Goal: Task Accomplishment & Management: Complete application form

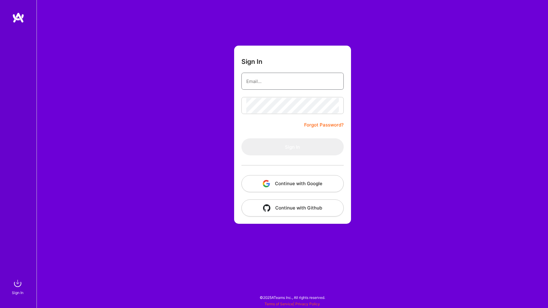
click at [286, 83] on input "email" at bounding box center [292, 82] width 92 height 16
type input "[EMAIL_ADDRESS][DOMAIN_NAME]"
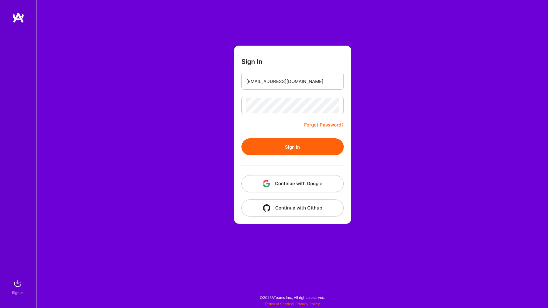
click at [288, 149] on button "Sign In" at bounding box center [292, 146] width 102 height 17
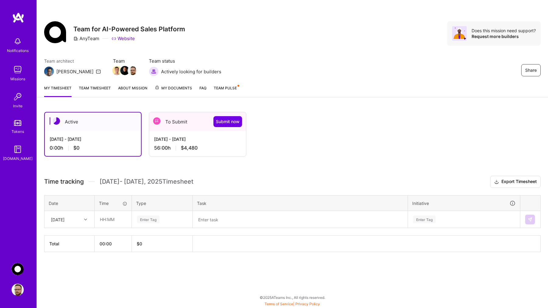
click at [168, 140] on div "[DATE] - [DATE]" at bounding box center [197, 139] width 87 height 6
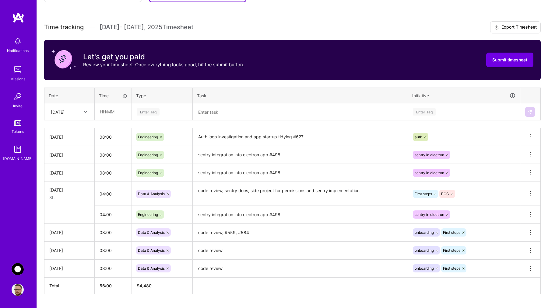
scroll to position [155, 0]
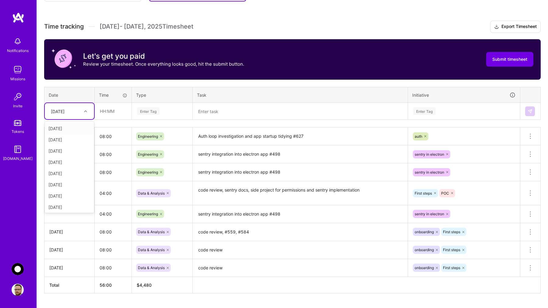
click at [85, 109] on div at bounding box center [86, 111] width 9 height 8
click at [62, 207] on div "[DATE]" at bounding box center [69, 205] width 49 height 11
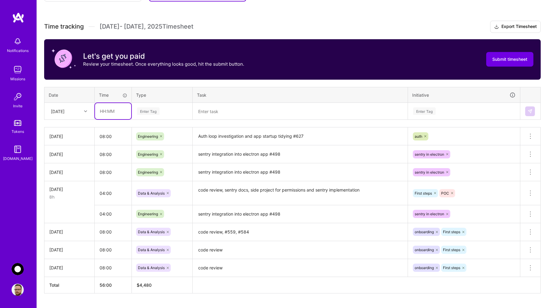
click at [115, 110] on input "text" at bounding box center [113, 111] width 36 height 16
type input "08:00"
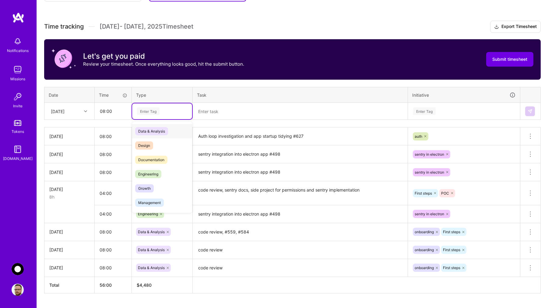
click at [155, 108] on div "Enter Tag" at bounding box center [148, 110] width 23 height 9
click at [145, 171] on span "Engineering" at bounding box center [148, 174] width 26 height 8
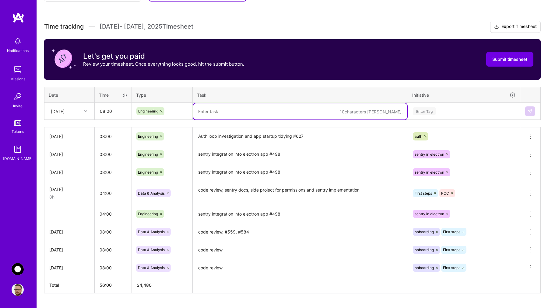
click at [217, 113] on textarea at bounding box center [300, 111] width 214 height 16
type textarea "S"
type textarea "setntry further integration research"
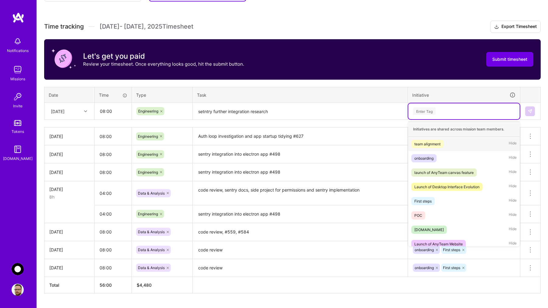
click at [434, 111] on div "Enter Tag" at bounding box center [424, 110] width 23 height 9
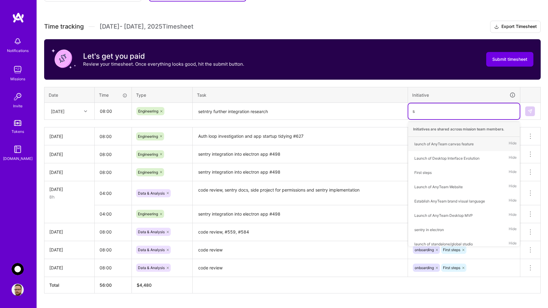
type input "se"
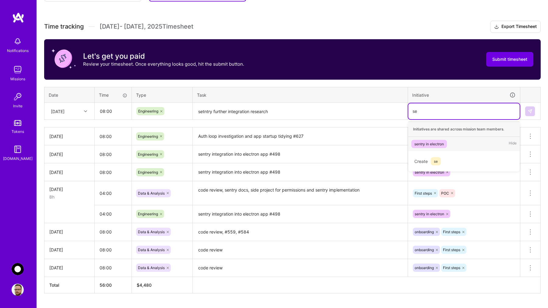
click at [431, 145] on div "sentry in electron" at bounding box center [429, 144] width 30 height 6
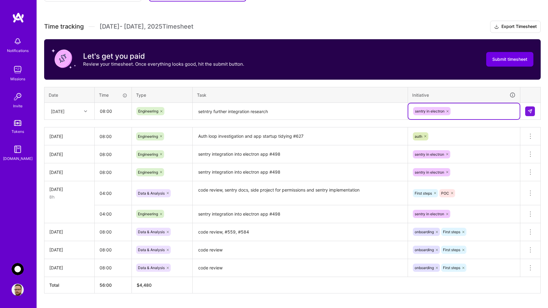
click at [204, 112] on textarea "setntry further integration research" at bounding box center [300, 111] width 214 height 16
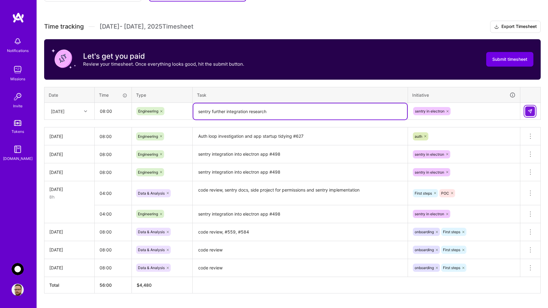
type textarea "sentry further integration research"
click at [528, 111] on img at bounding box center [529, 111] width 5 height 5
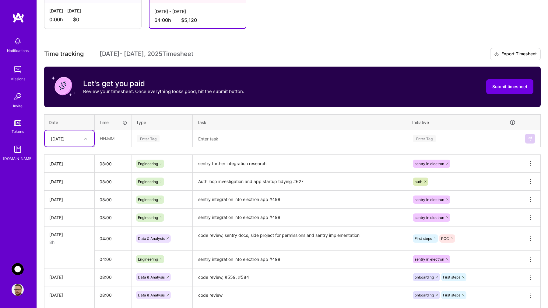
scroll to position [127, 0]
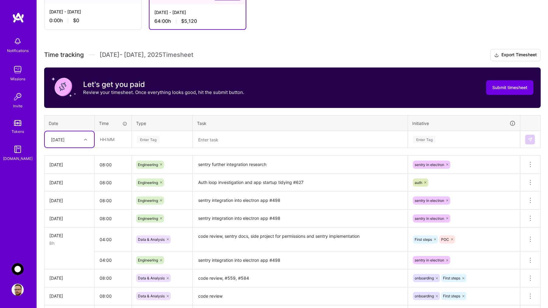
click at [87, 141] on div at bounding box center [86, 140] width 9 height 8
click at [306, 111] on div "Time tracking [DATE] - [DATE] Timesheet Export Timesheet Let's get you paid Rev…" at bounding box center [292, 194] width 496 height 291
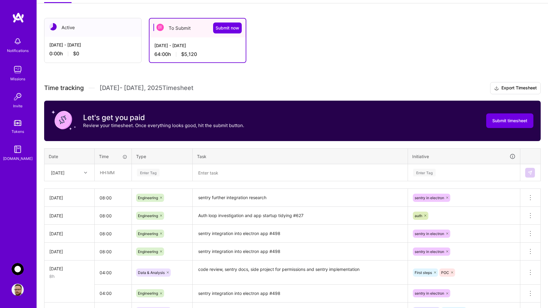
scroll to position [95, 0]
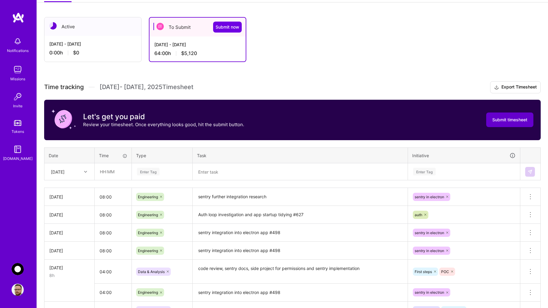
click at [500, 120] on span "Submit timesheet" at bounding box center [509, 120] width 35 height 6
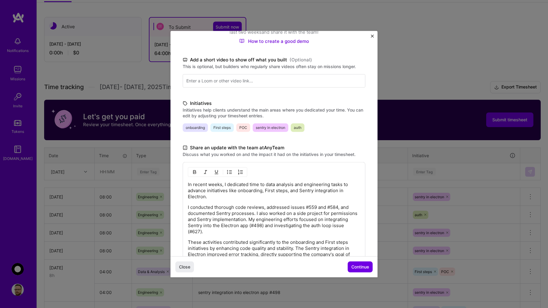
scroll to position [128, 0]
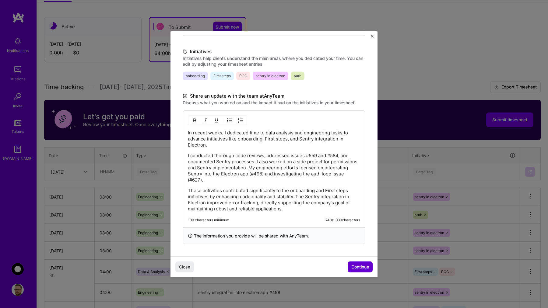
click at [355, 267] on span "Continue" at bounding box center [360, 267] width 18 height 6
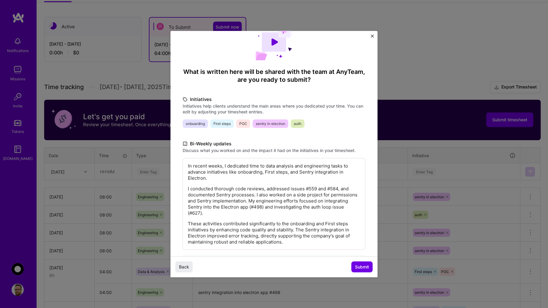
scroll to position [46, 0]
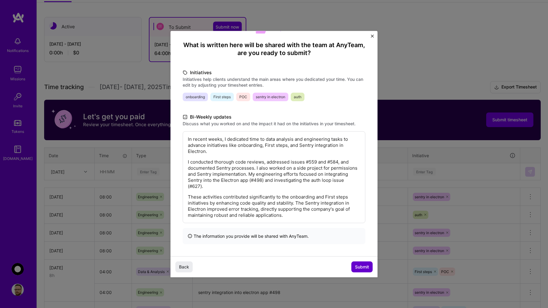
click at [359, 266] on span "Submit" at bounding box center [362, 267] width 14 height 6
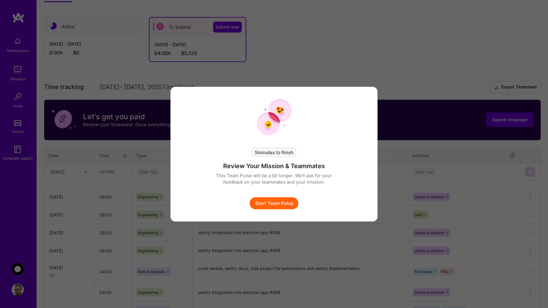
click at [324, 73] on div "5 minutes to finish Review Your Mission & Teammates This Team Pulse will be a b…" at bounding box center [274, 154] width 548 height 308
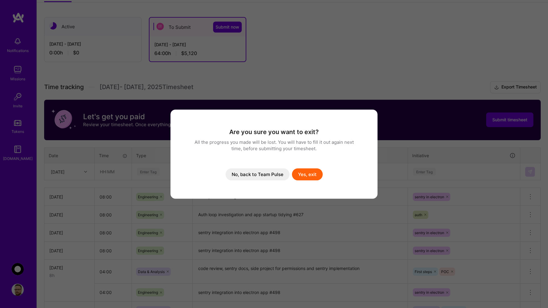
click at [305, 174] on button "Yes, exit" at bounding box center [307, 174] width 31 height 12
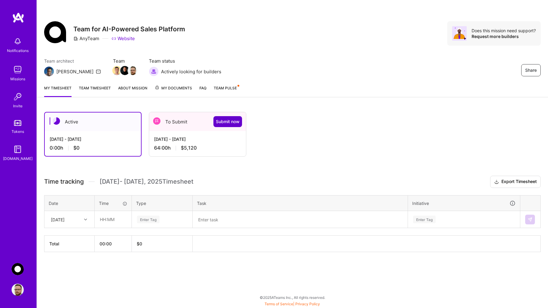
click at [228, 122] on span "Submit now" at bounding box center [228, 122] width 24 height 6
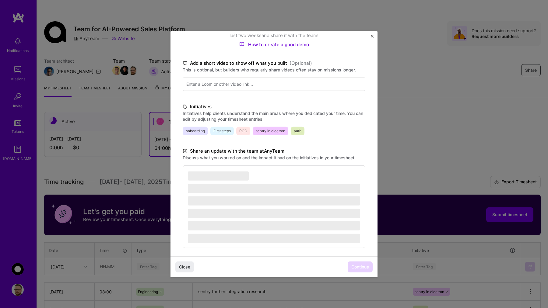
scroll to position [77, 0]
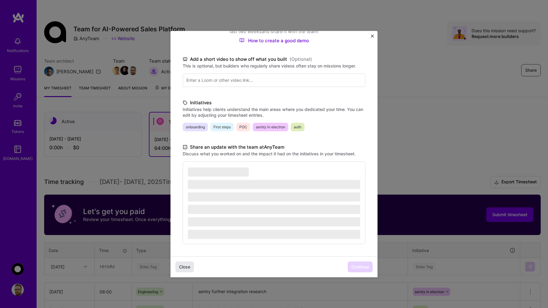
click at [183, 269] on span "Close" at bounding box center [184, 267] width 11 height 6
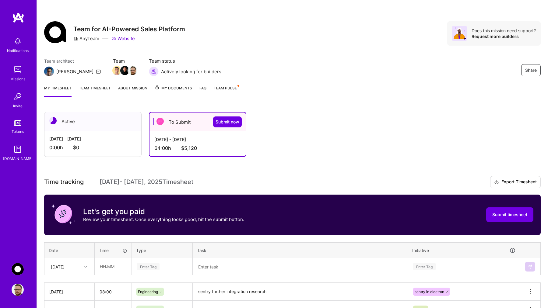
click at [61, 86] on link "My timesheet" at bounding box center [57, 91] width 27 height 12
click at [98, 88] on link "Team timesheet" at bounding box center [95, 91] width 32 height 12
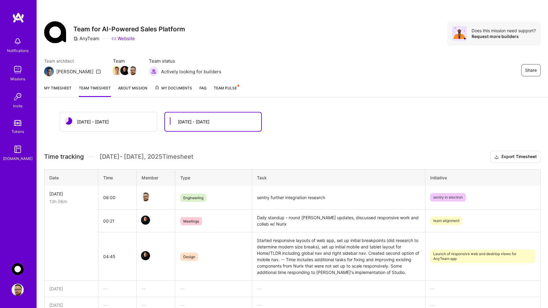
click at [231, 87] on span "Team Pulse" at bounding box center [225, 88] width 23 height 5
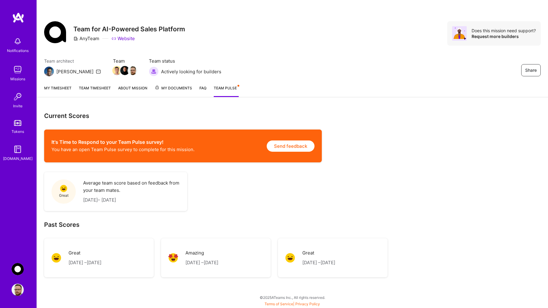
click at [174, 90] on span "My Documents" at bounding box center [173, 88] width 37 height 7
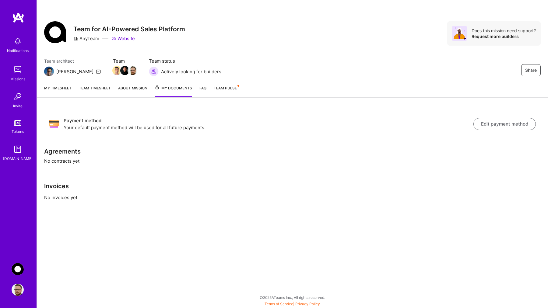
click at [136, 93] on link "About Mission" at bounding box center [132, 91] width 29 height 12
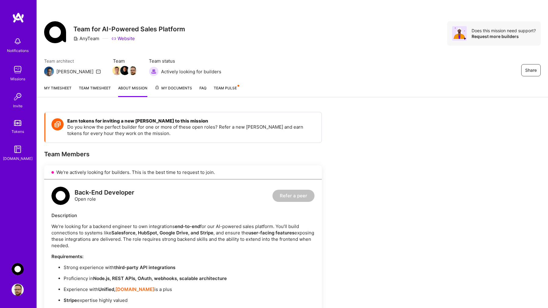
click at [96, 92] on link "Team timesheet" at bounding box center [95, 91] width 32 height 12
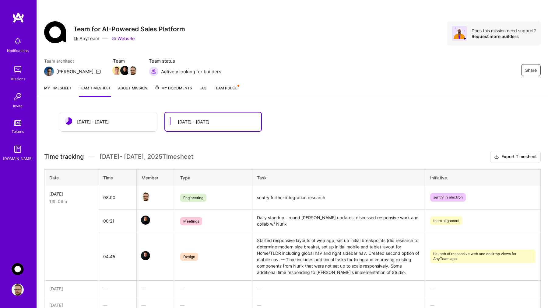
click at [60, 89] on link "My timesheet" at bounding box center [57, 91] width 27 height 12
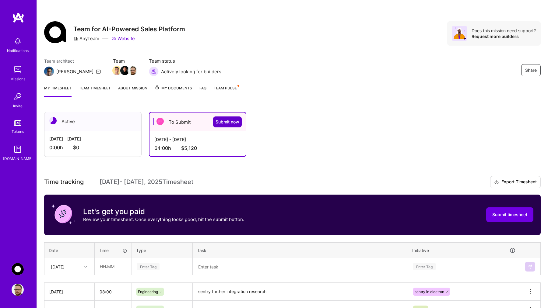
click at [229, 120] on span "Submit now" at bounding box center [227, 122] width 24 height 6
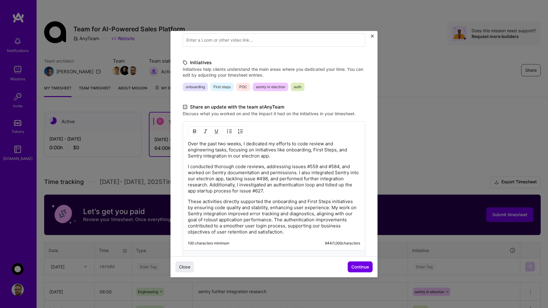
scroll to position [140, 0]
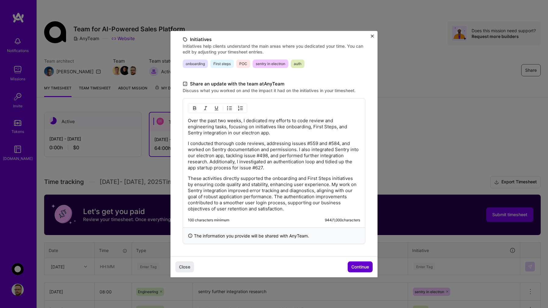
click at [358, 271] on button "Continue" at bounding box center [359, 267] width 25 height 11
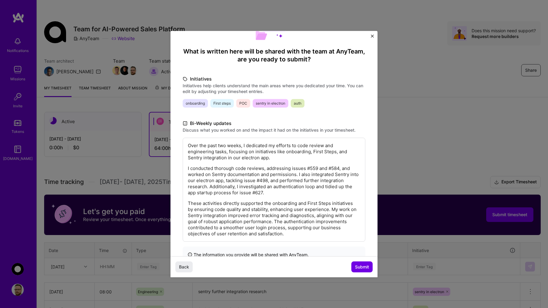
scroll to position [58, 0]
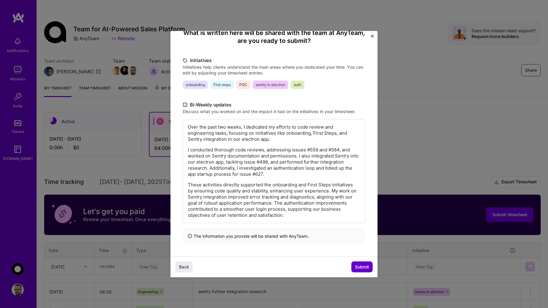
click at [358, 266] on span "Submit" at bounding box center [362, 267] width 14 height 6
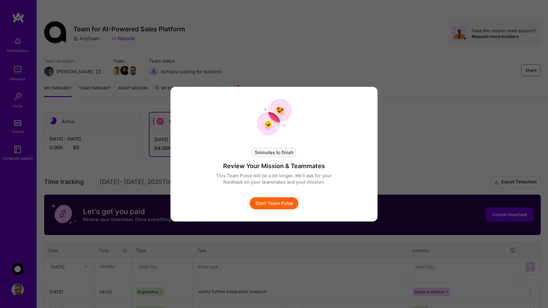
click at [272, 153] on div "5 minutes to finish" at bounding box center [274, 152] width 44 height 9
click at [272, 205] on button "Start Team Pulse" at bounding box center [273, 203] width 49 height 12
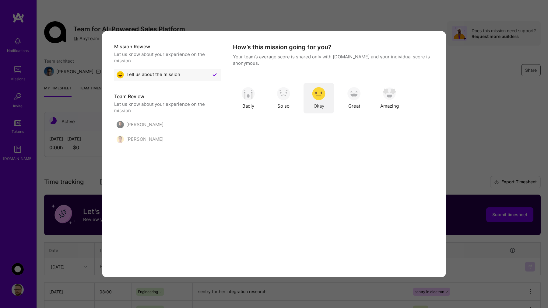
click at [324, 96] on img "modal" at bounding box center [318, 93] width 13 height 13
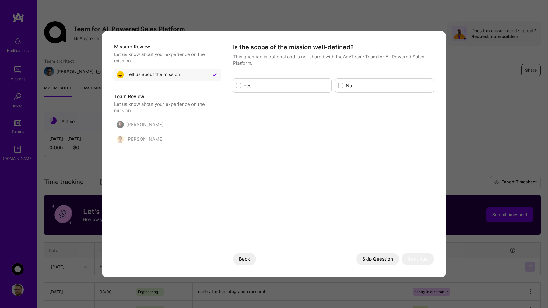
click at [341, 85] on input "modal" at bounding box center [341, 86] width 4 height 4
checkbox input "true"
click at [414, 259] on button "Continue" at bounding box center [417, 259] width 32 height 12
click at [378, 259] on button "Skip Question" at bounding box center [377, 259] width 43 height 12
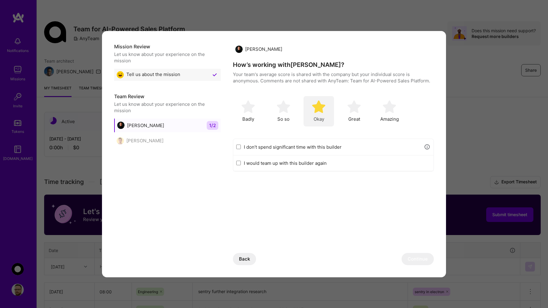
click at [321, 108] on img "modal" at bounding box center [318, 106] width 13 height 13
click at [416, 260] on button "Continue" at bounding box center [417, 259] width 32 height 12
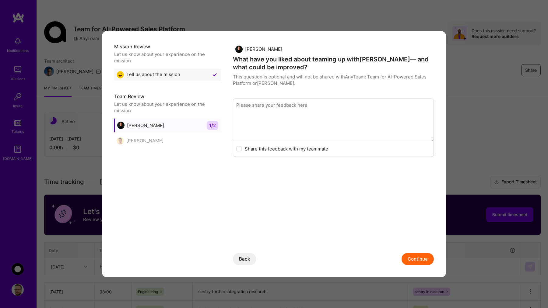
click at [416, 260] on button "Continue" at bounding box center [417, 259] width 32 height 12
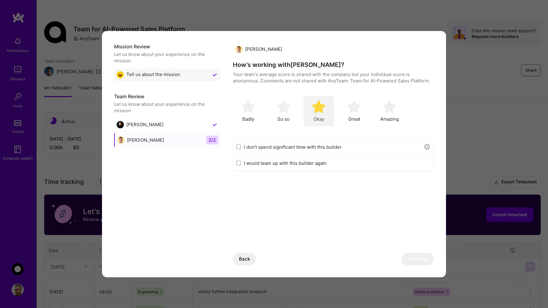
click at [321, 110] on img "modal" at bounding box center [318, 106] width 13 height 13
click at [418, 256] on button "Continue" at bounding box center [417, 259] width 32 height 12
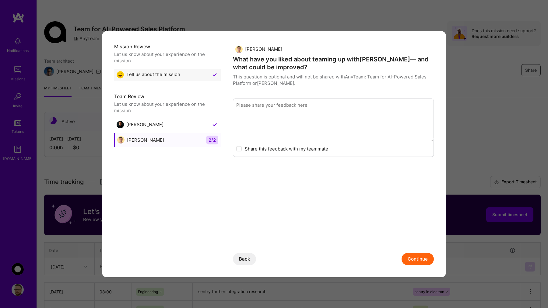
click at [414, 262] on button "Continue" at bounding box center [417, 259] width 32 height 12
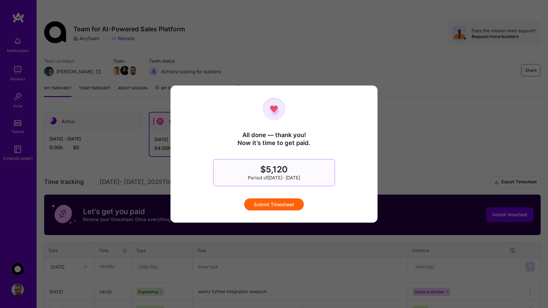
click at [274, 205] on button "Submit Timesheet" at bounding box center [274, 204] width 60 height 12
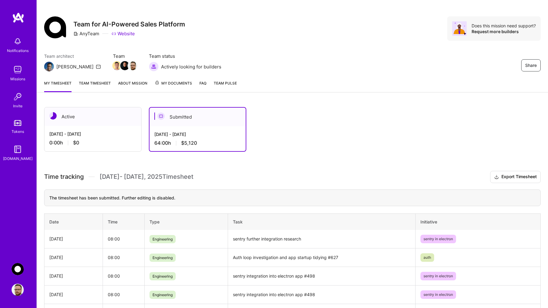
scroll to position [0, 0]
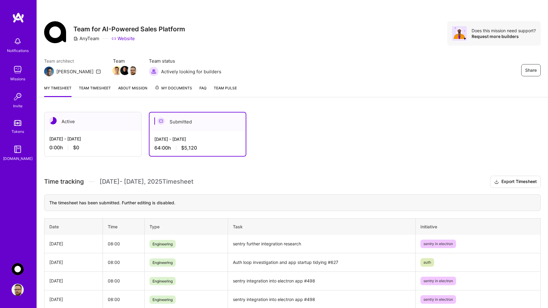
click at [88, 89] on link "Team timesheet" at bounding box center [95, 91] width 32 height 12
